Goal: Information Seeking & Learning: Learn about a topic

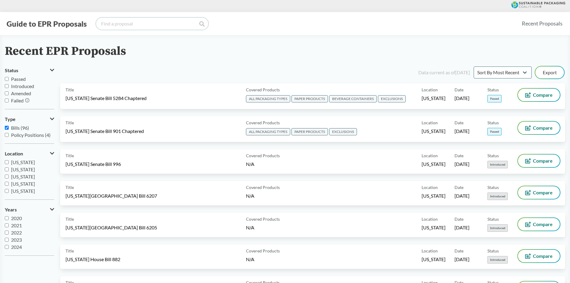
click at [130, 20] on input "search" at bounding box center [152, 24] width 112 height 12
click at [7, 184] on input "[US_STATE]" at bounding box center [7, 184] width 4 height 4
checkbox input "true"
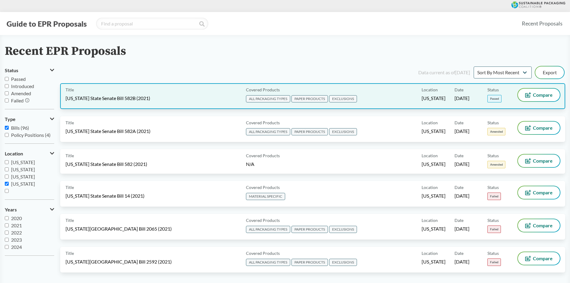
click at [166, 98] on div "Title [US_STATE] State Senate Bill 582B (2021)" at bounding box center [155, 96] width 178 height 15
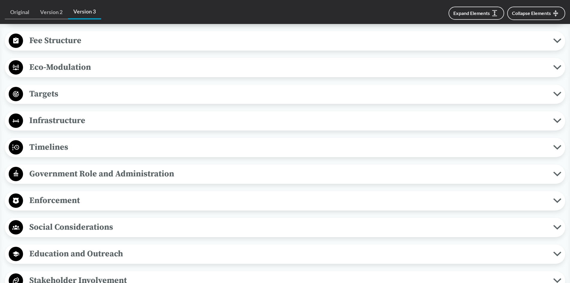
scroll to position [419, 0]
click at [79, 196] on span "Enforcement" at bounding box center [288, 199] width 530 height 13
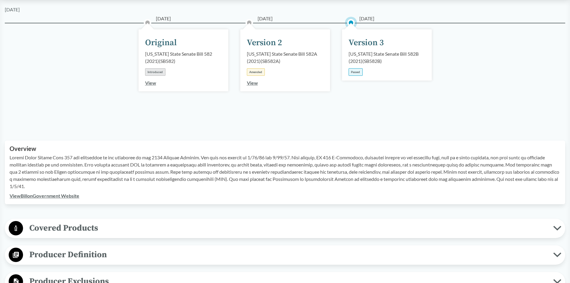
scroll to position [0, 0]
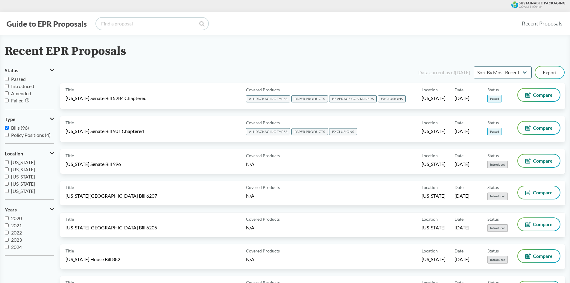
click at [112, 19] on input "search" at bounding box center [152, 24] width 112 height 12
type input "[US_STATE]"
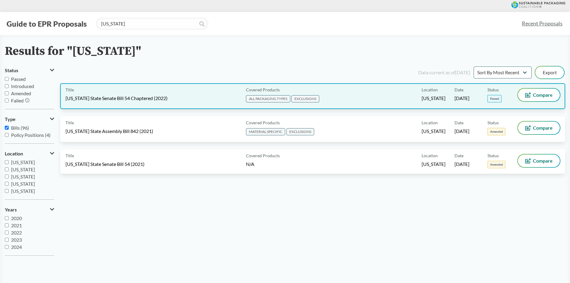
click at [185, 97] on div "Title [US_STATE] State Senate Bill 54 Chaptered (2022)" at bounding box center [155, 96] width 178 height 15
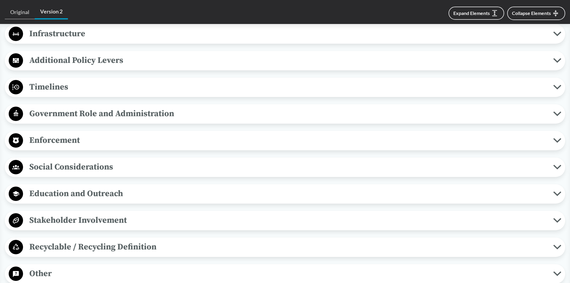
scroll to position [509, 0]
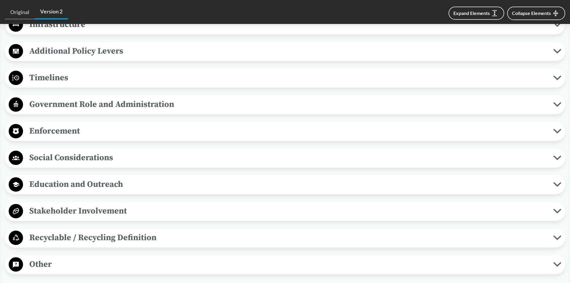
click at [78, 127] on span "Enforcement" at bounding box center [288, 130] width 530 height 13
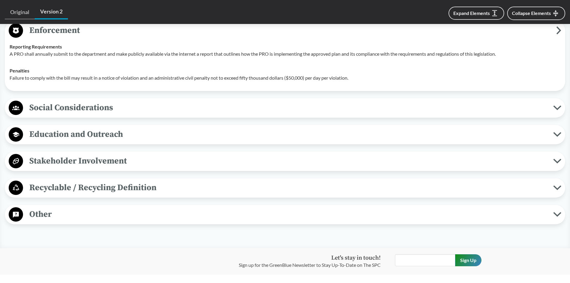
scroll to position [598, 0]
